Goal: Transaction & Acquisition: Purchase product/service

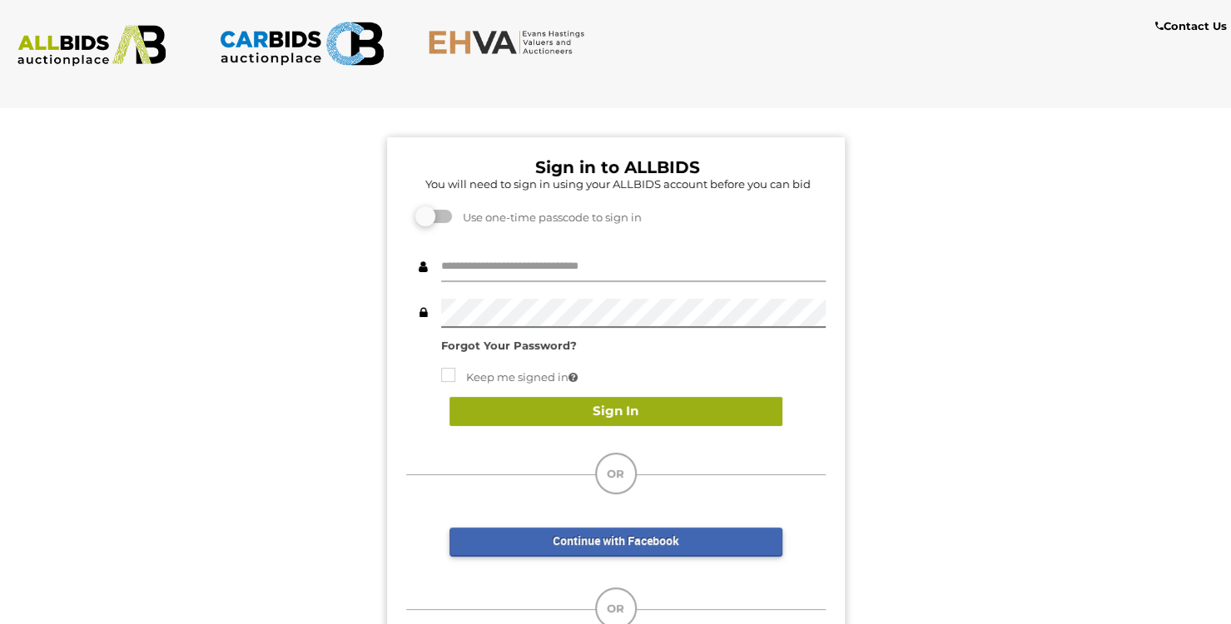
type input "********"
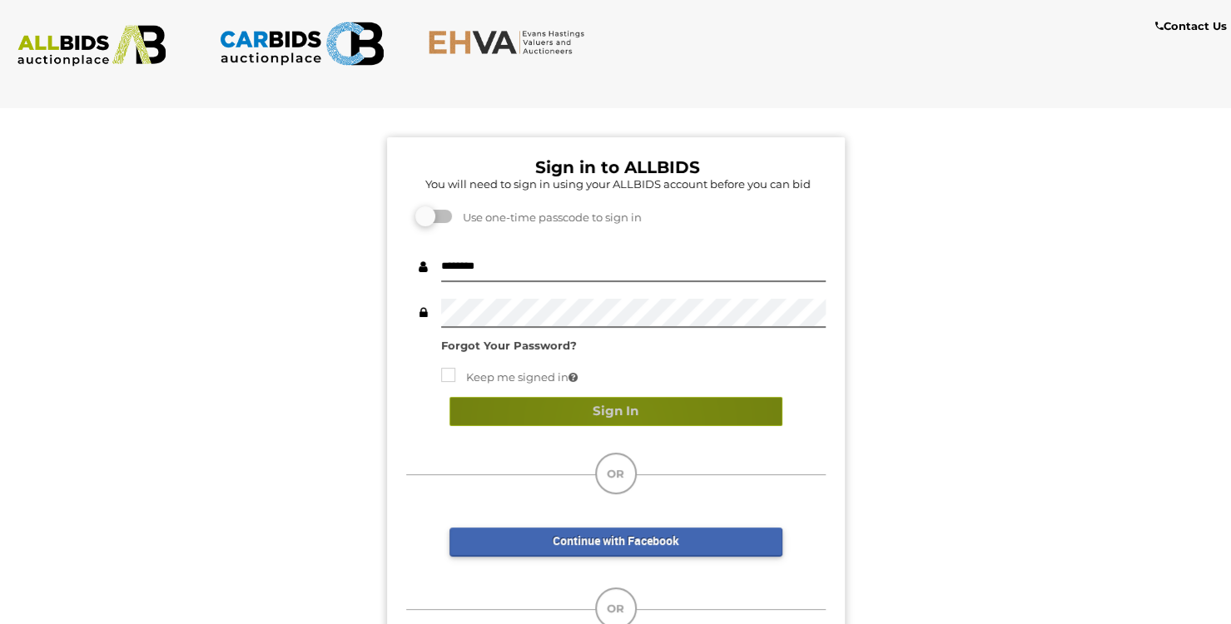
click at [621, 425] on button "Sign In" at bounding box center [615, 411] width 333 height 29
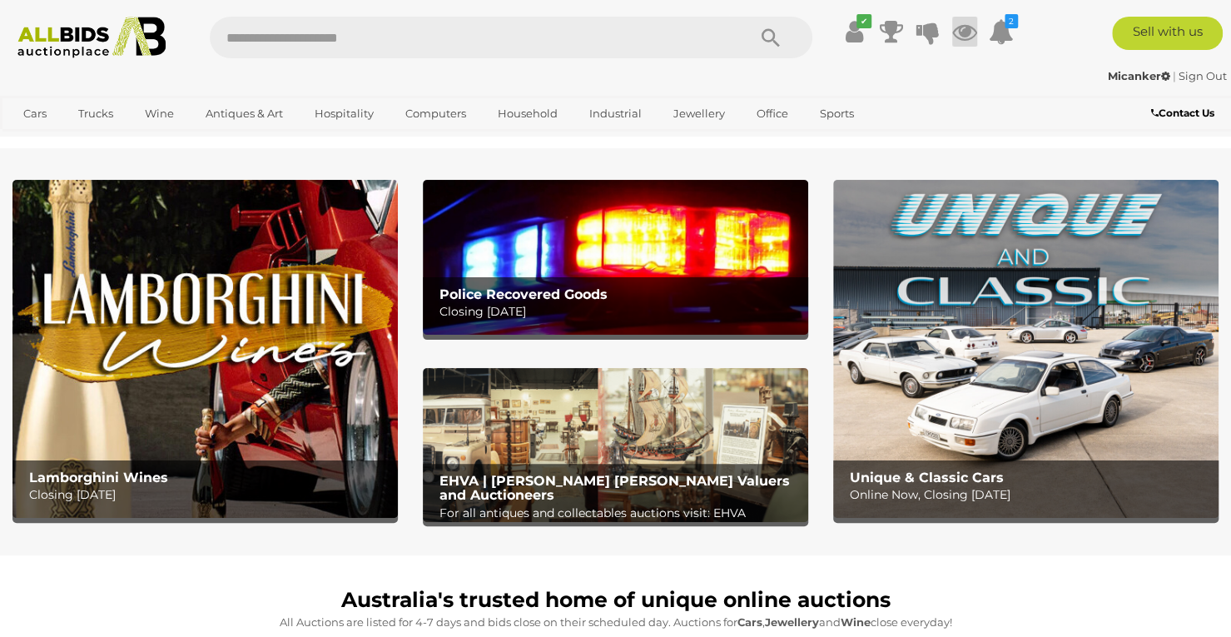
click at [964, 36] on icon at bounding box center [964, 32] width 25 height 30
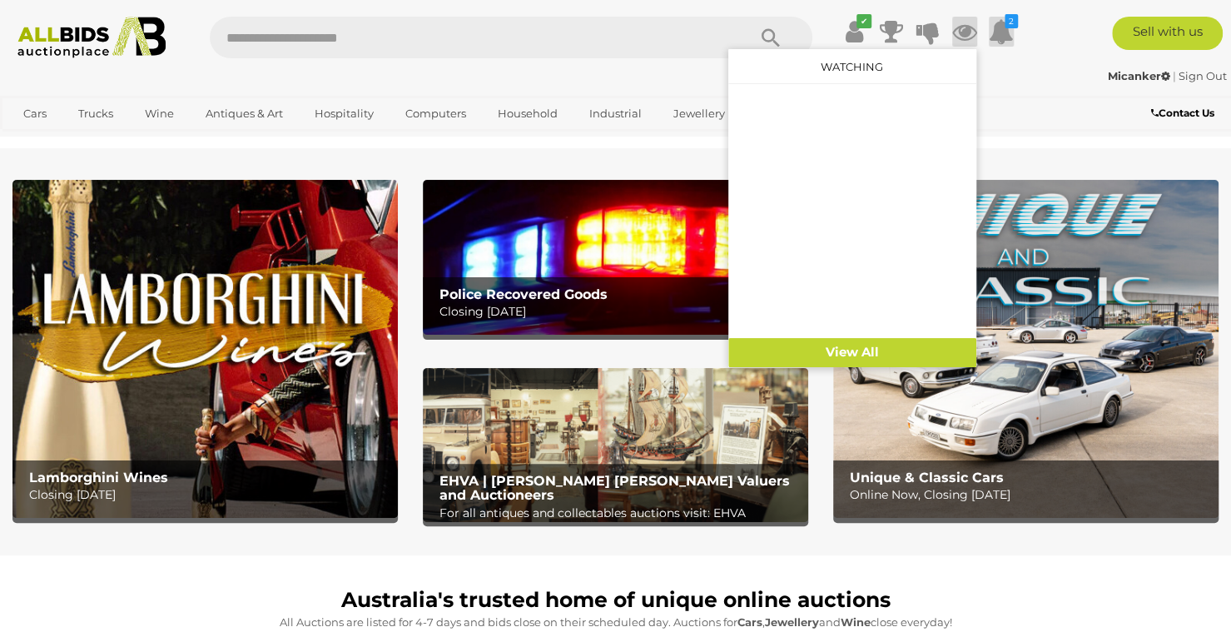
click at [1002, 27] on icon at bounding box center [1001, 32] width 25 height 30
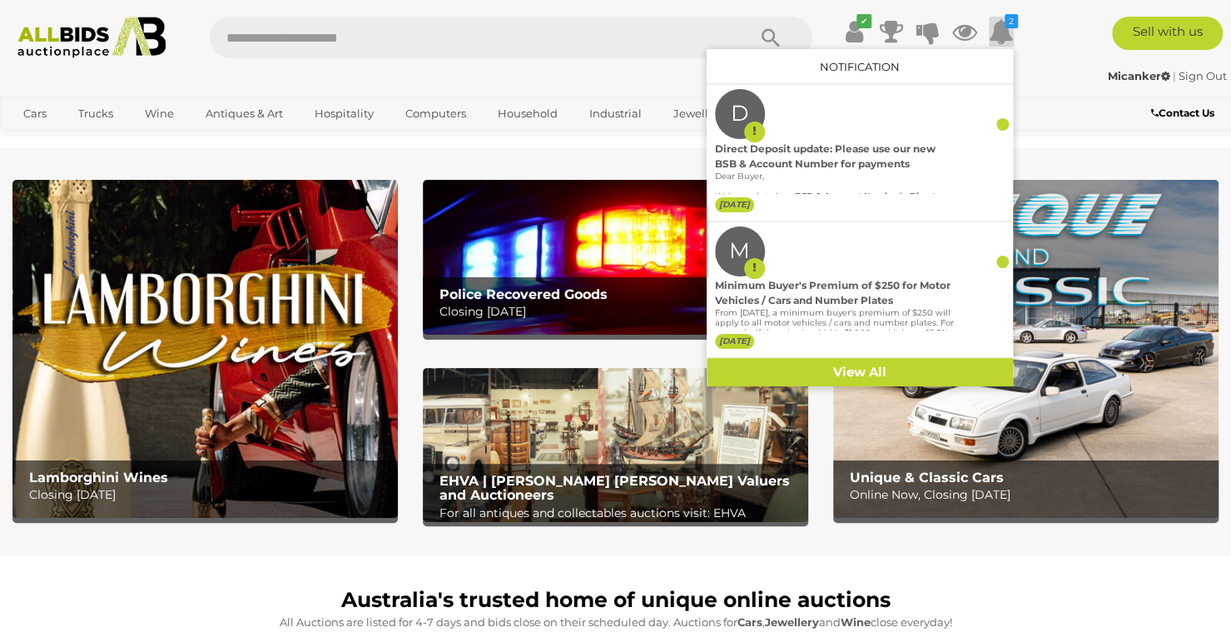
click at [1053, 90] on div "Micanker | Sign Out Micanker | Sign Out" at bounding box center [615, 78] width 1231 height 33
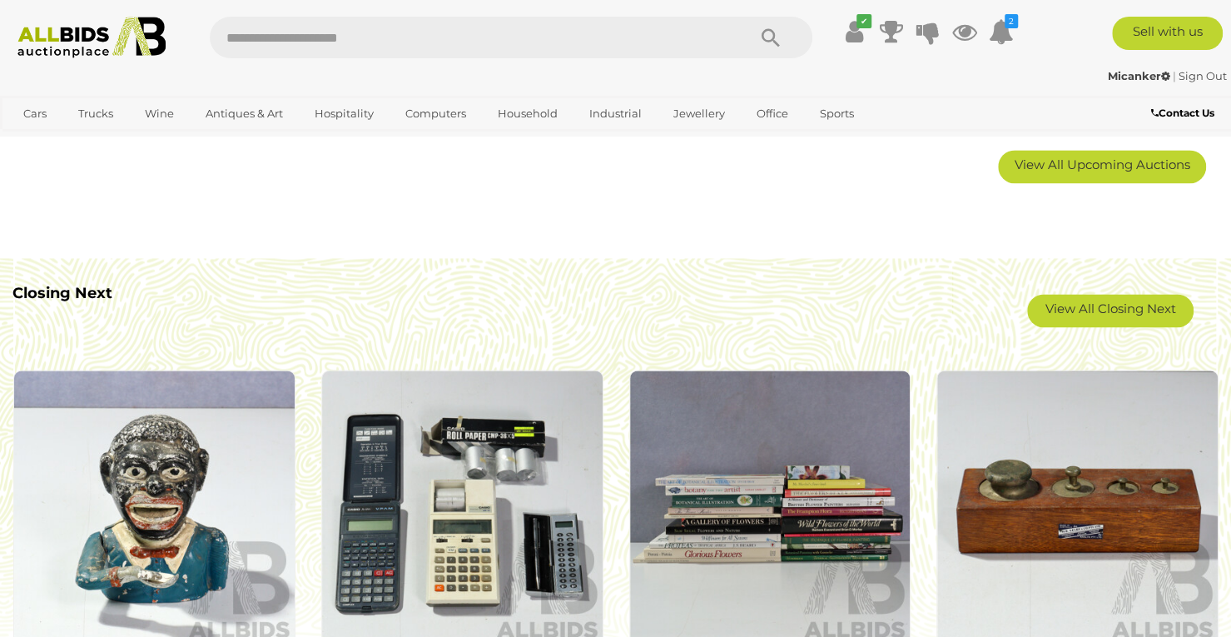
scroll to position [1332, 0]
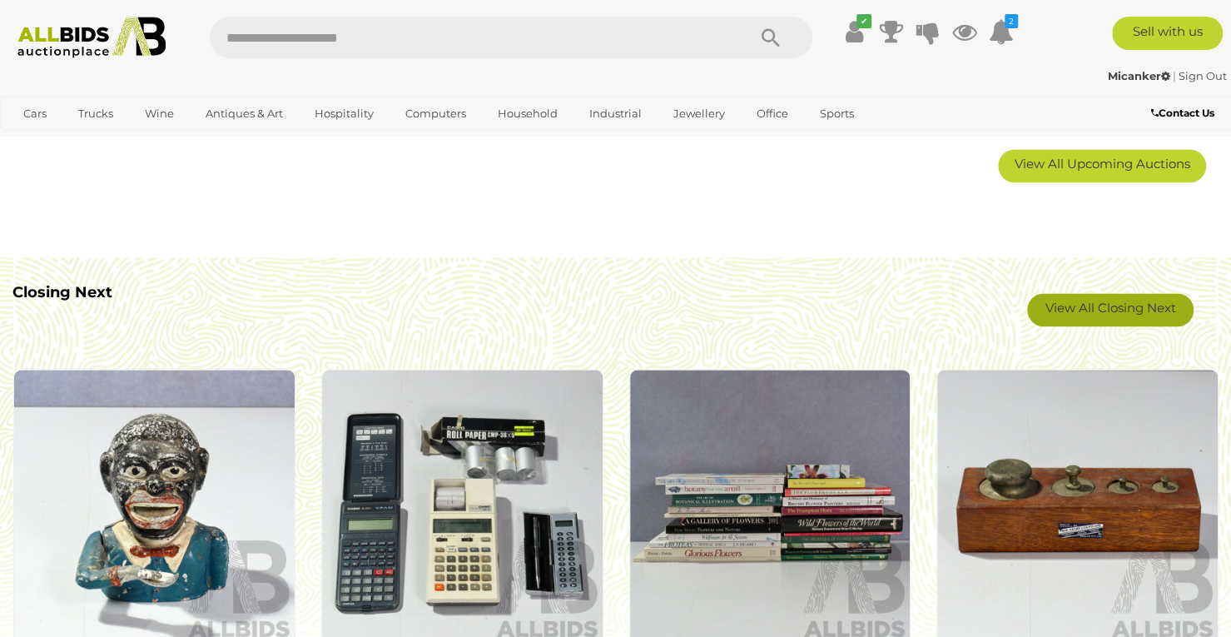
click at [1114, 315] on link "View All Closing Next" at bounding box center [1110, 309] width 166 height 33
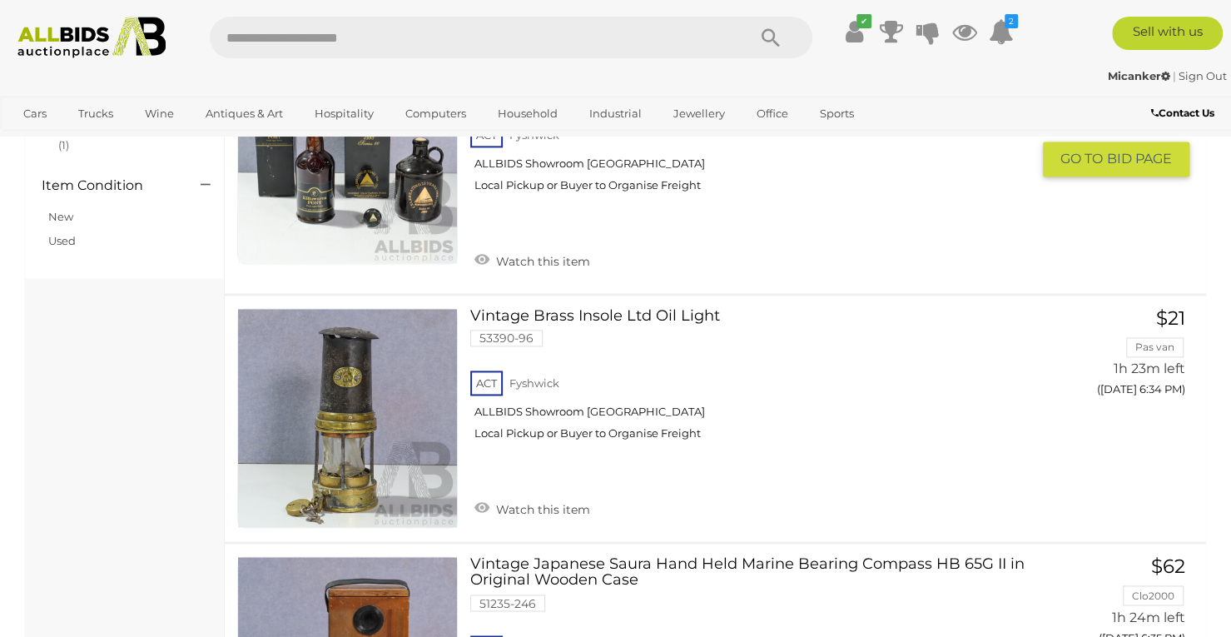
scroll to position [999, 0]
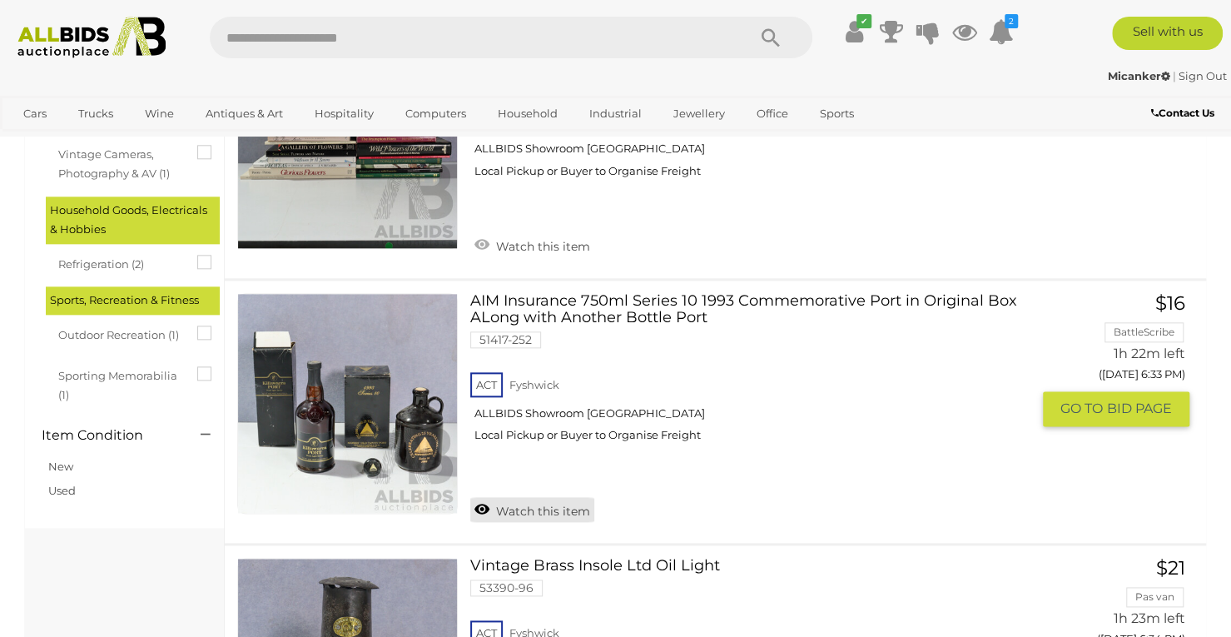
click at [486, 509] on link "Watch this item" at bounding box center [532, 509] width 124 height 25
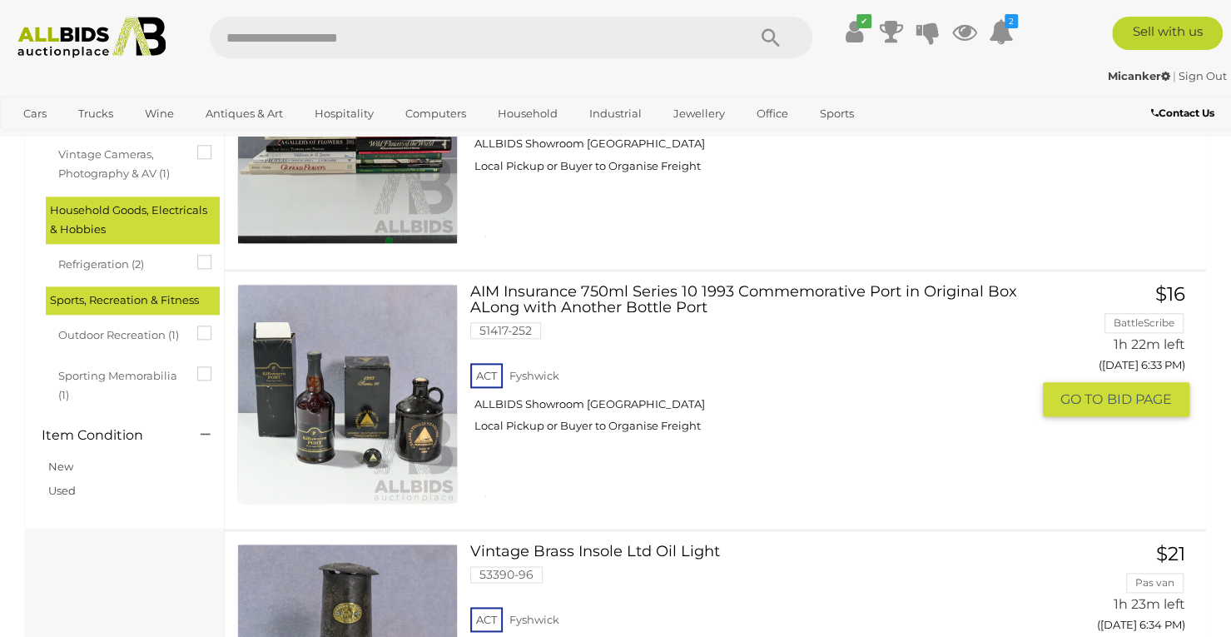
scroll to position [1249, 0]
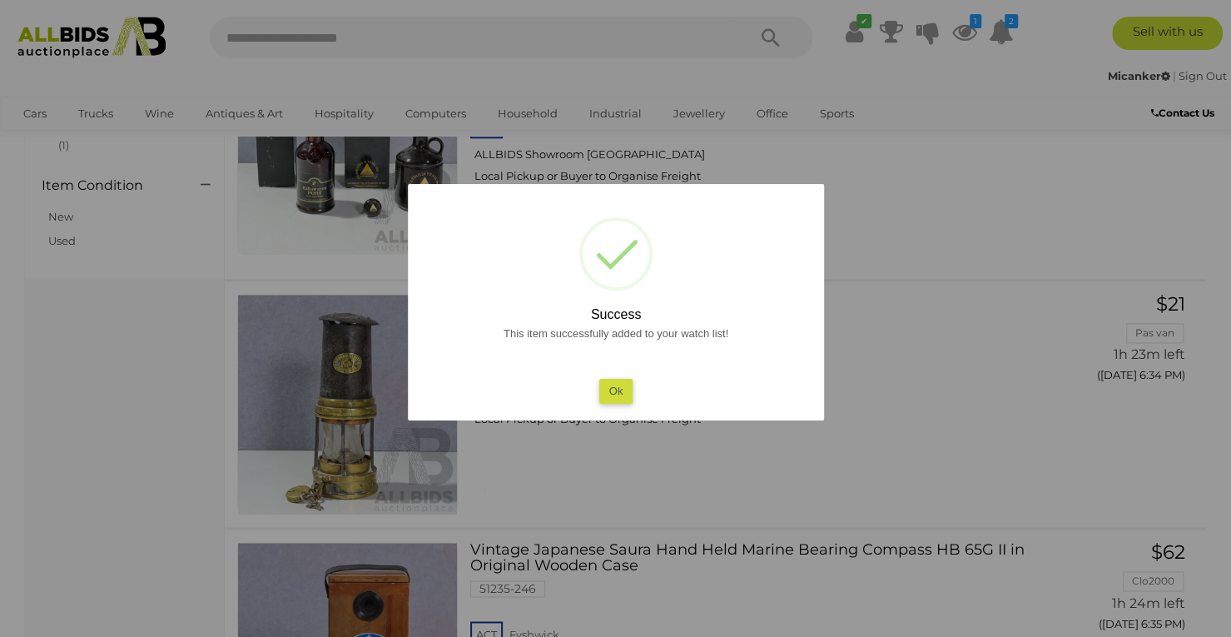
click at [613, 394] on button "Ok" at bounding box center [615, 391] width 34 height 24
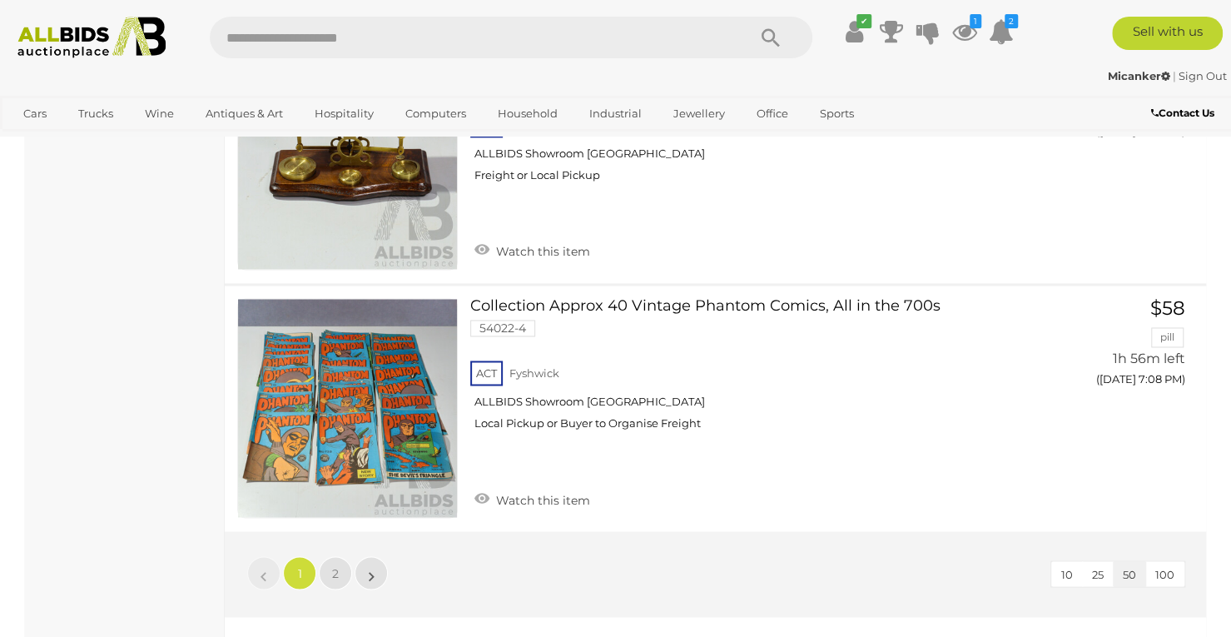
scroll to position [12485, 0]
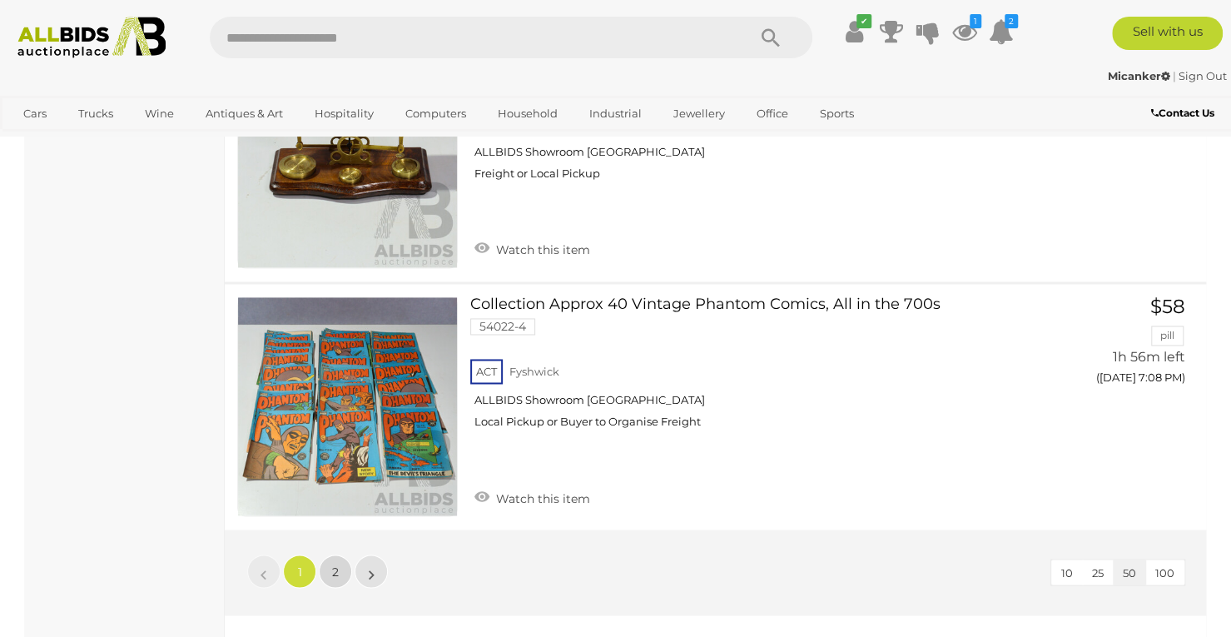
click at [335, 564] on span "2" at bounding box center [335, 571] width 7 height 15
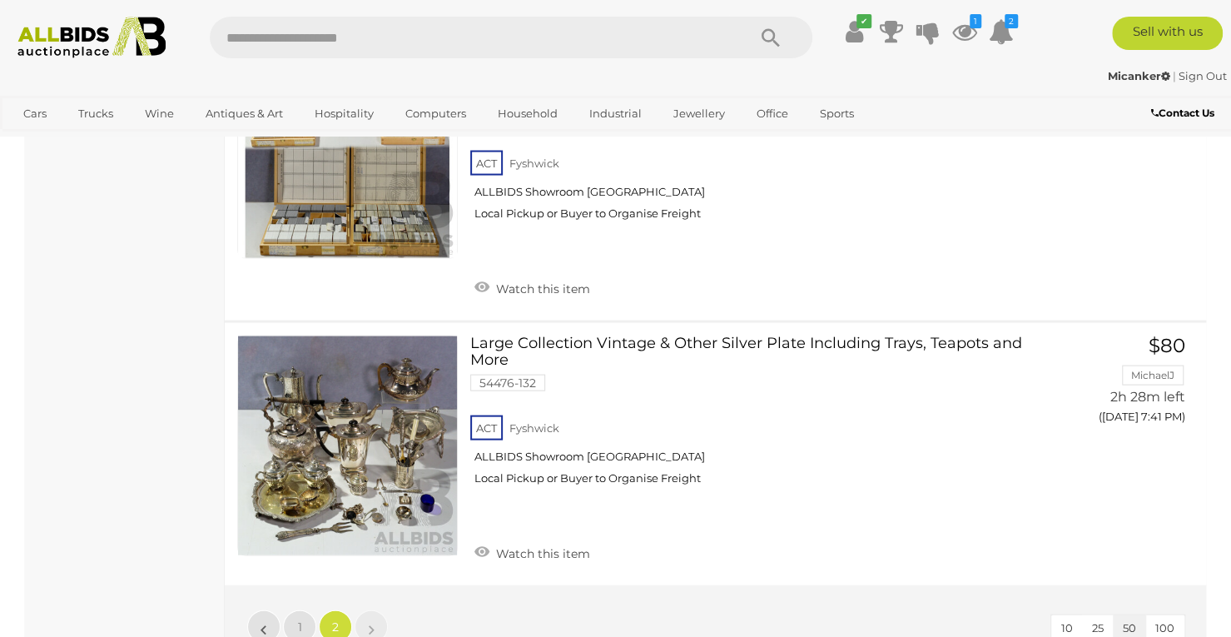
scroll to position [9324, 0]
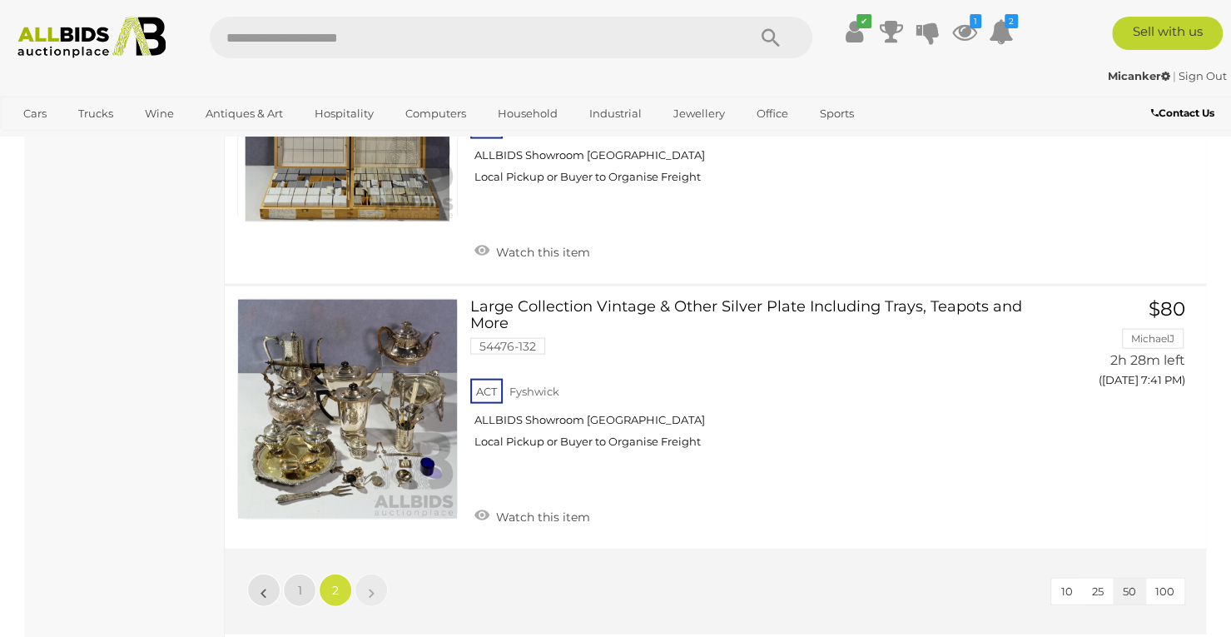
click at [88, 32] on img at bounding box center [92, 38] width 166 height 42
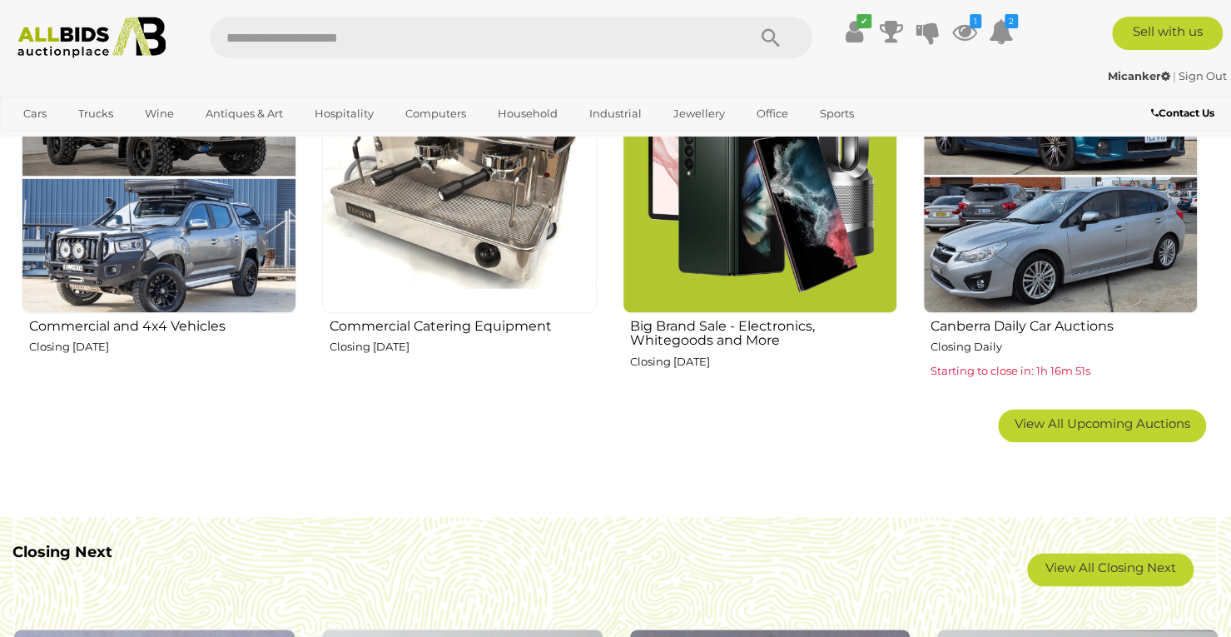
scroll to position [1079, 0]
